Goal: Task Accomplishment & Management: Manage account settings

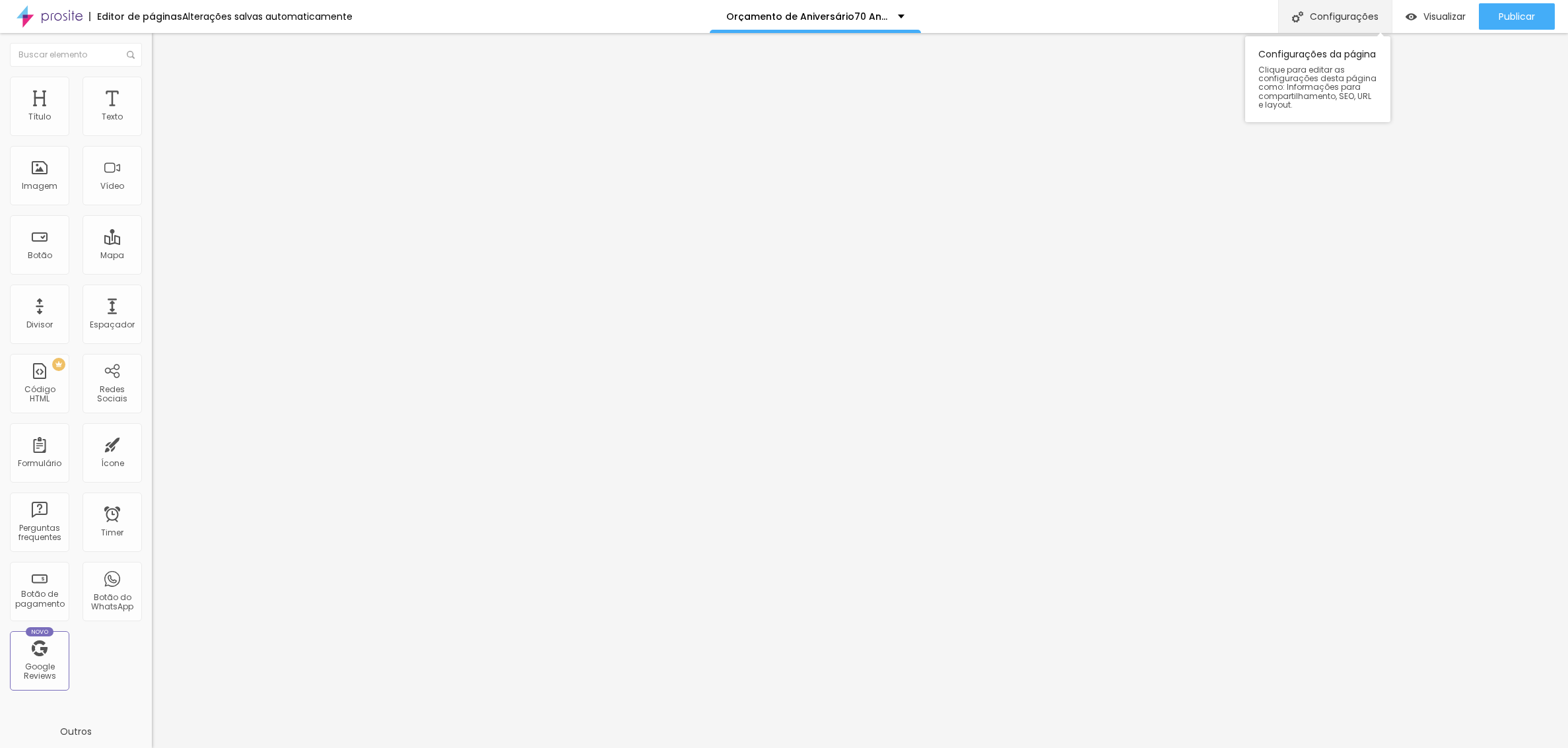
click at [1338, 15] on div "Configurações" at bounding box center [1335, 16] width 114 height 33
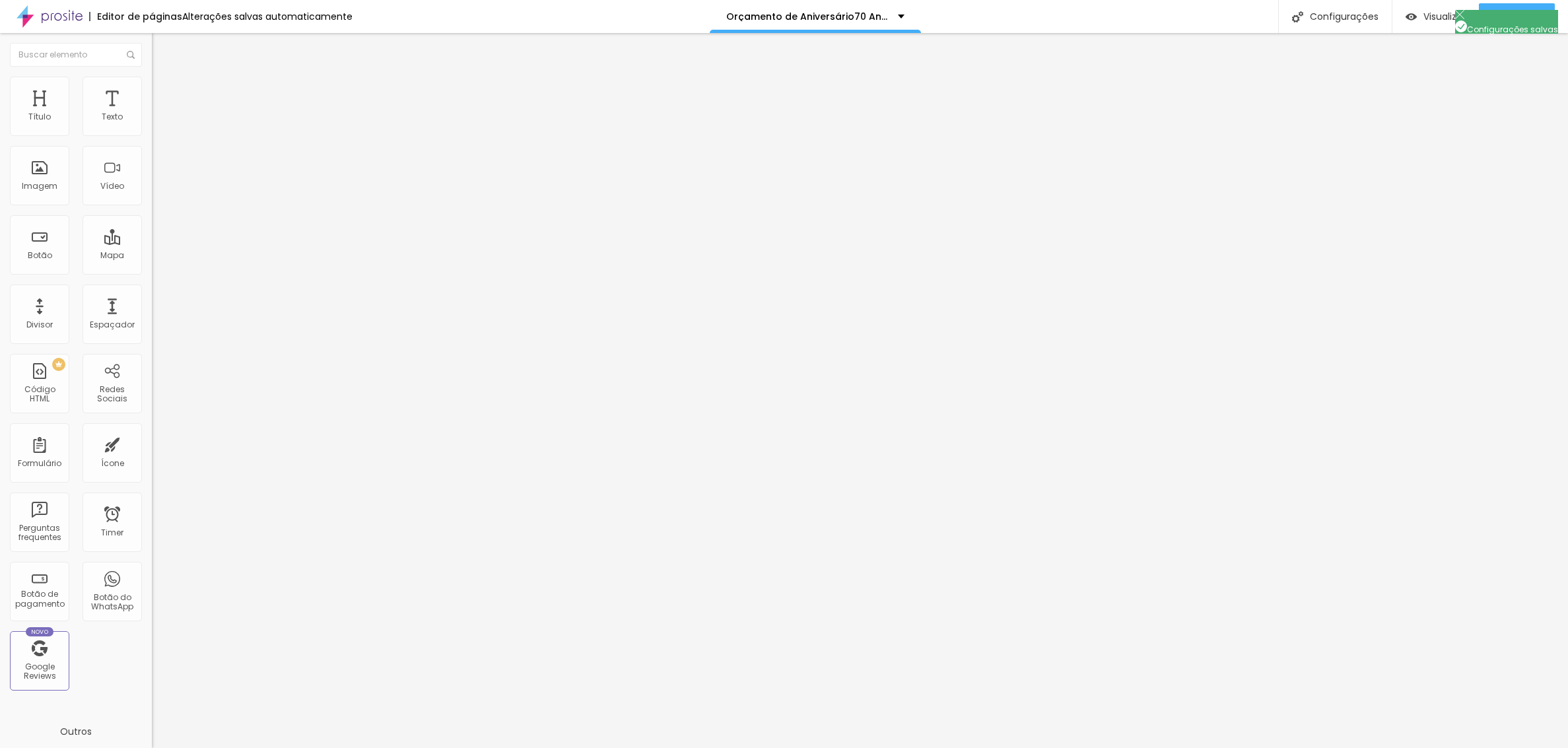
click at [1022, 747] on div at bounding box center [784, 761] width 1568 height 12
click at [1350, 15] on div "Configurações" at bounding box center [1335, 16] width 114 height 33
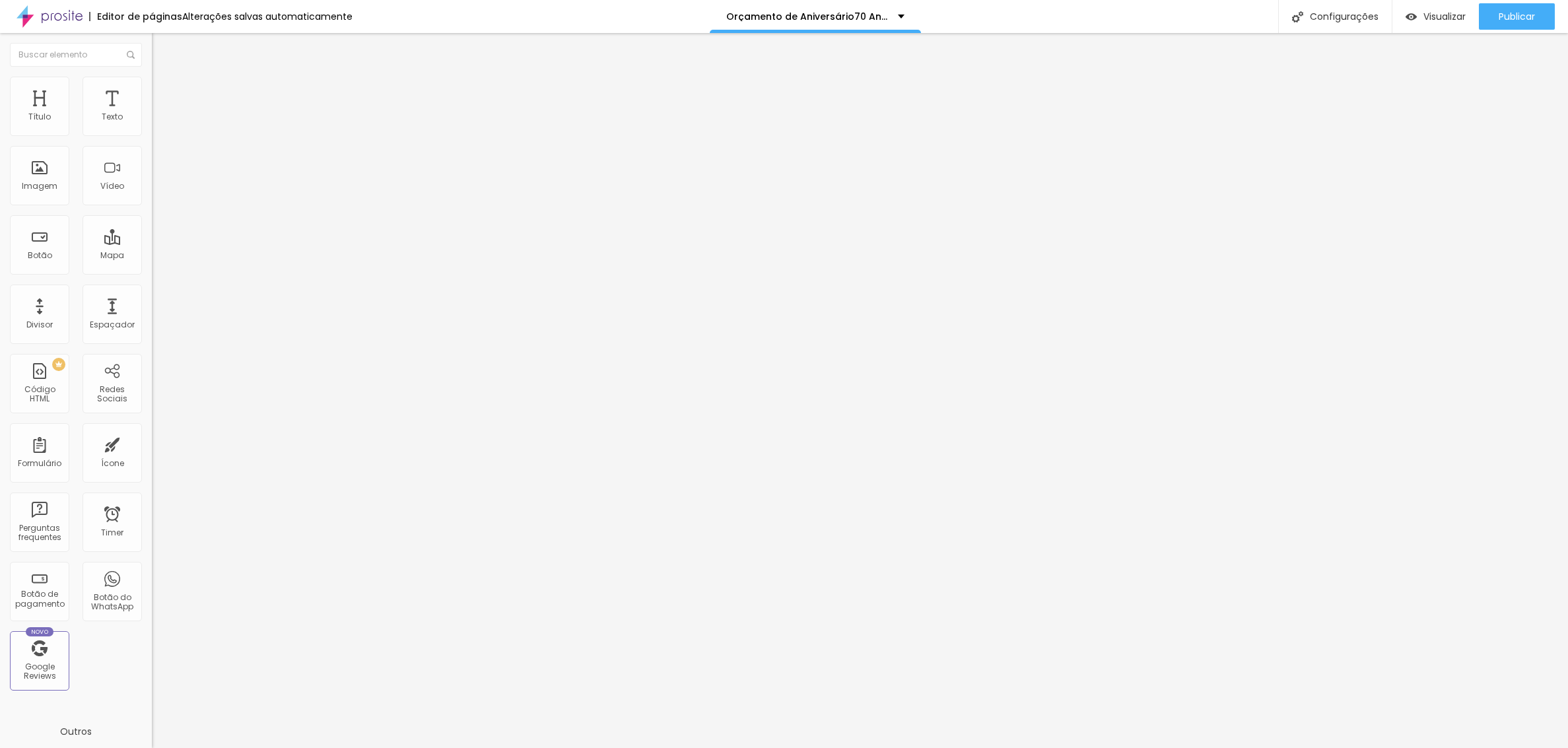
click at [1025, 747] on div at bounding box center [784, 761] width 1568 height 12
click at [1342, 18] on div "Configurações" at bounding box center [1335, 16] width 114 height 33
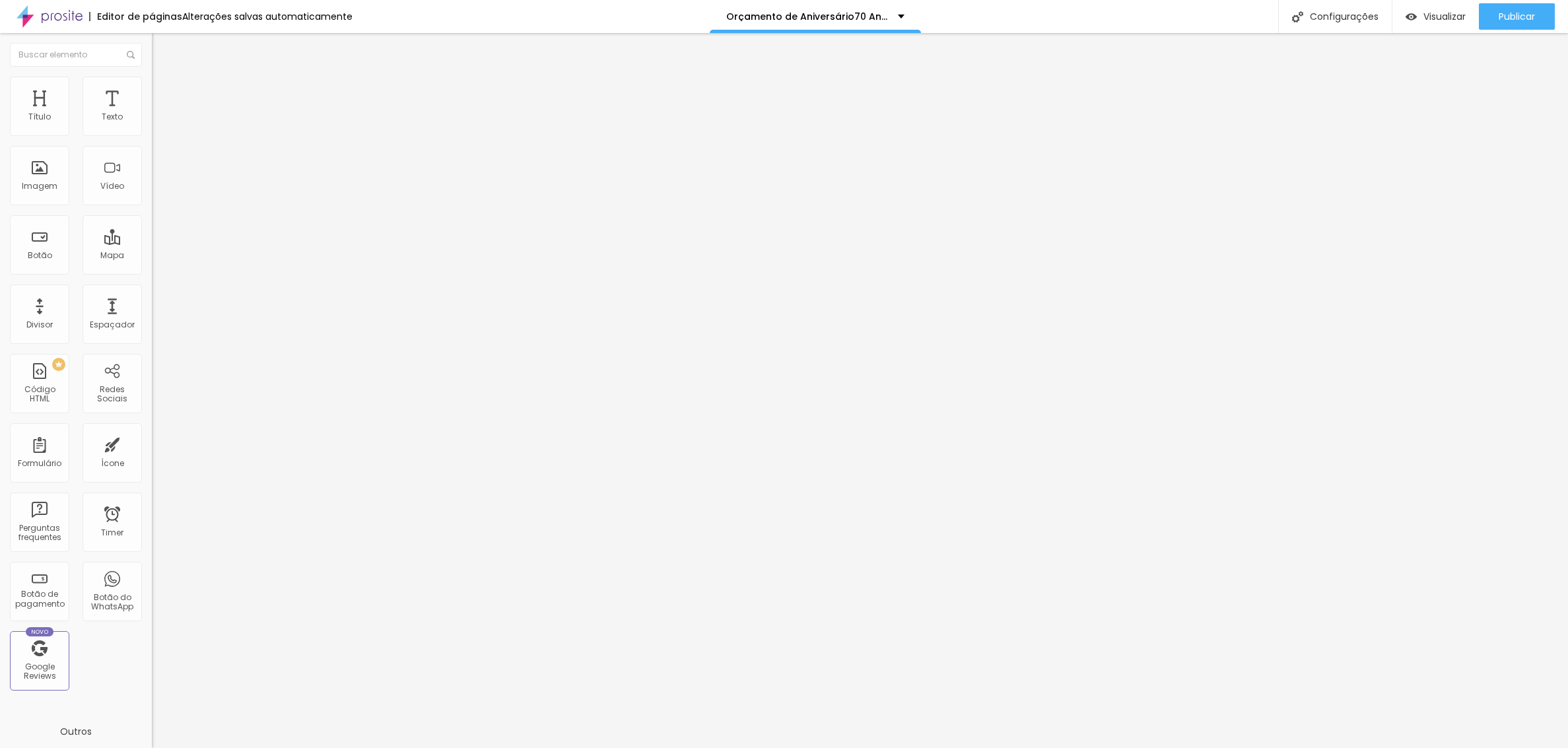
scroll to position [5669, 0]
click at [1341, 15] on div "Configurações" at bounding box center [1335, 16] width 114 height 33
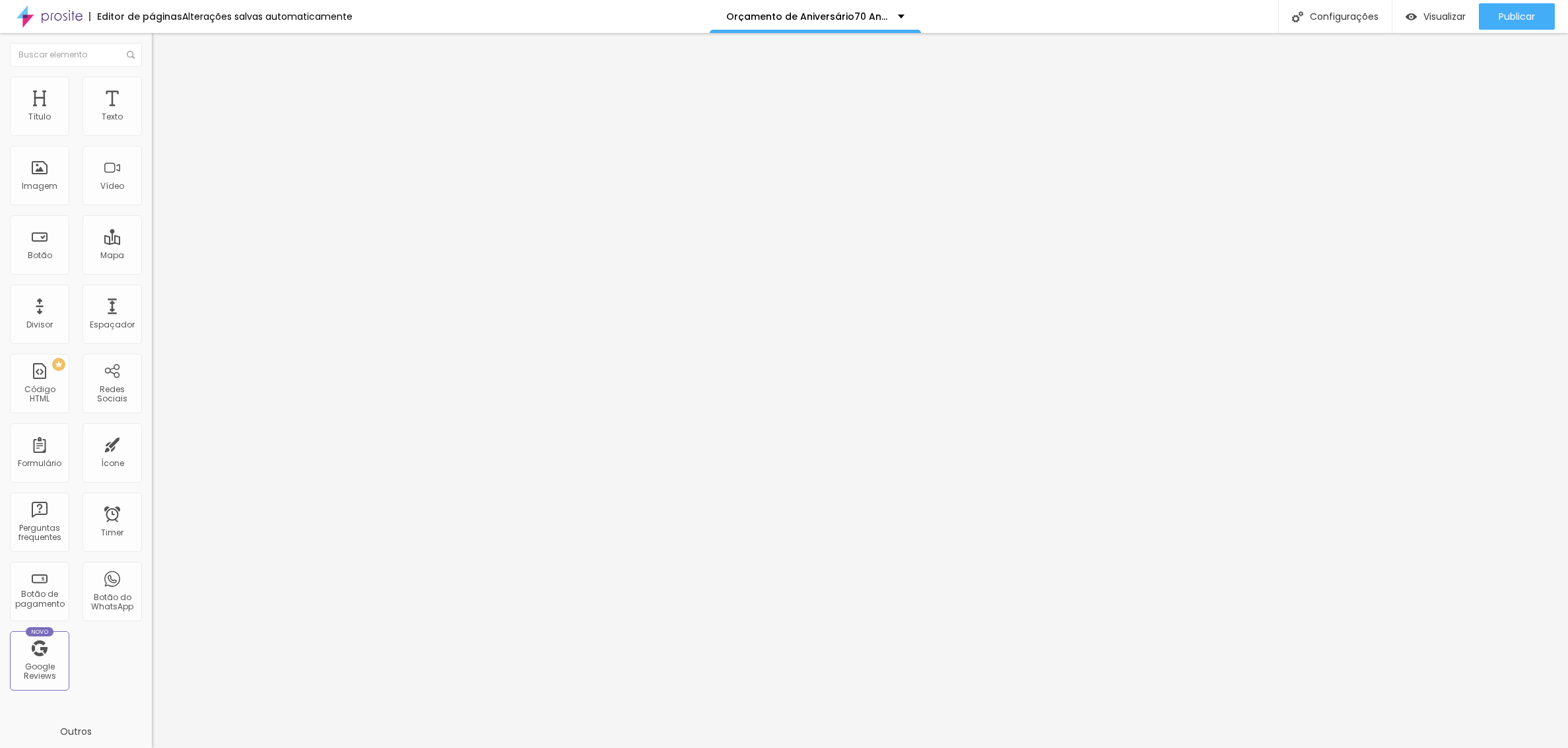
scroll to position [0, 4]
